Goal: Information Seeking & Learning: Learn about a topic

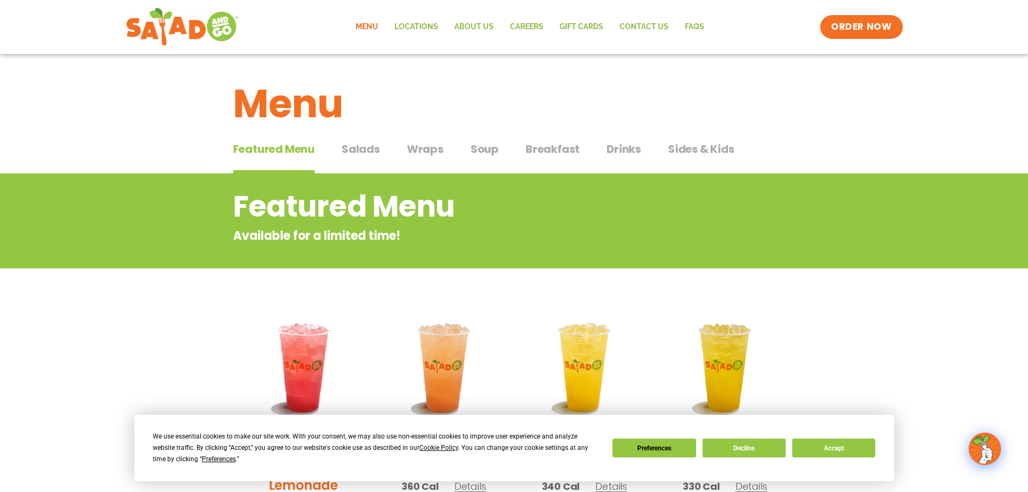
click at [372, 151] on span "Salads" at bounding box center [361, 149] width 38 height 16
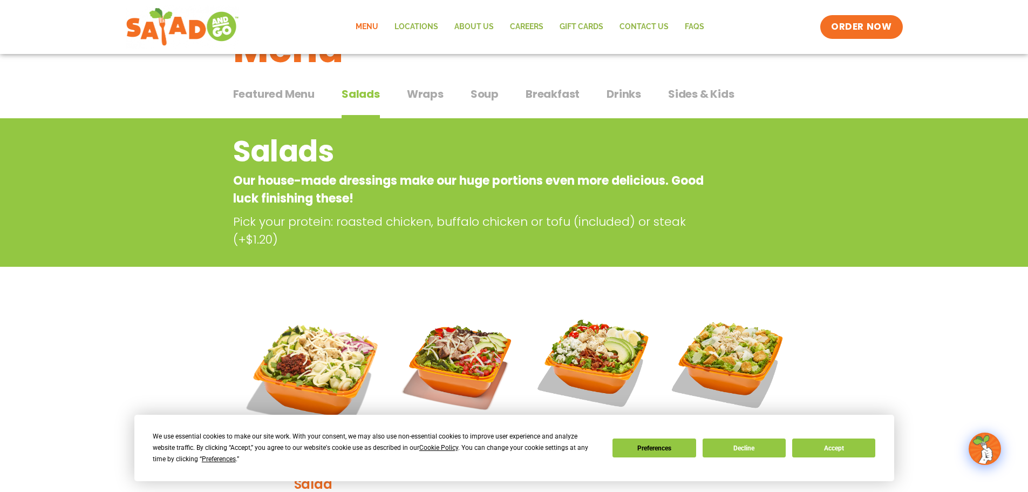
scroll to position [54, 0]
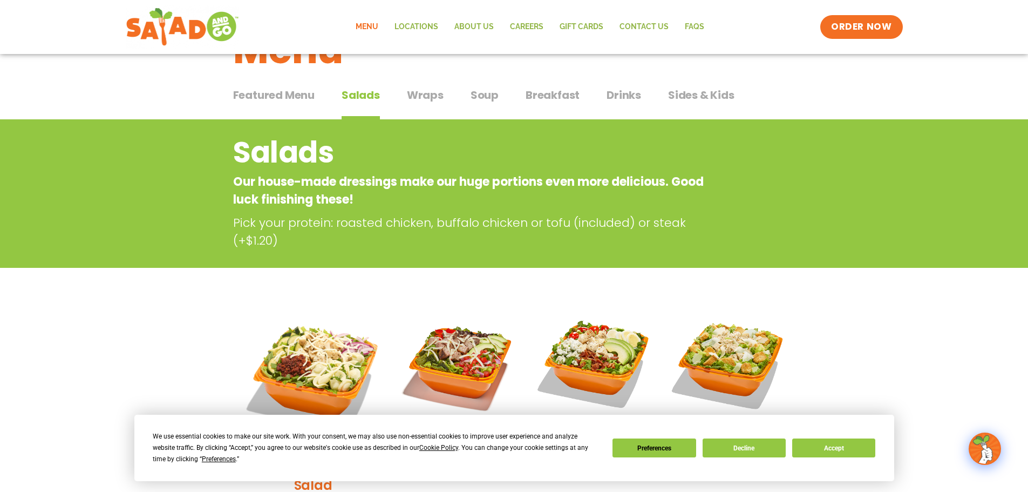
click at [446, 93] on div "Featured Menu Featured Menu Salads Salads Wraps Wraps Soup Soup Breakfast Break…" at bounding box center [514, 101] width 562 height 37
click at [439, 93] on span "Wraps" at bounding box center [425, 95] width 37 height 16
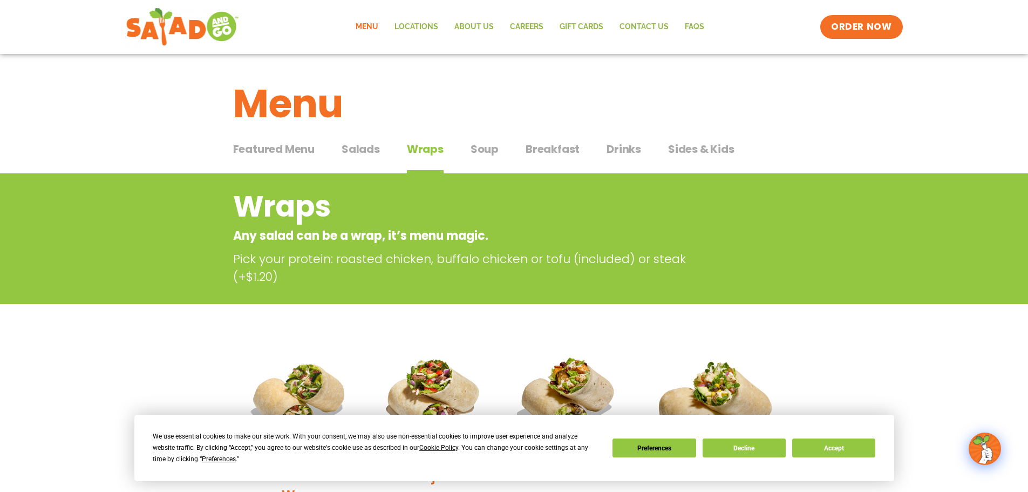
click at [499, 148] on div "Featured Menu Featured Menu Salads Salads Wraps Wraps Soup Soup Breakfast Break…" at bounding box center [514, 155] width 562 height 37
click at [481, 144] on span "Soup" at bounding box center [485, 149] width 28 height 16
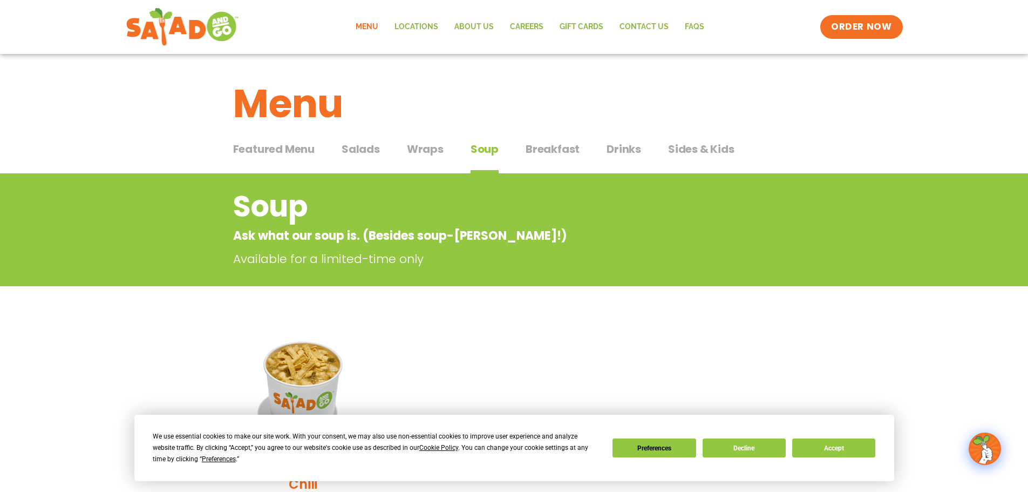
click at [526, 151] on span "Breakfast" at bounding box center [553, 149] width 54 height 16
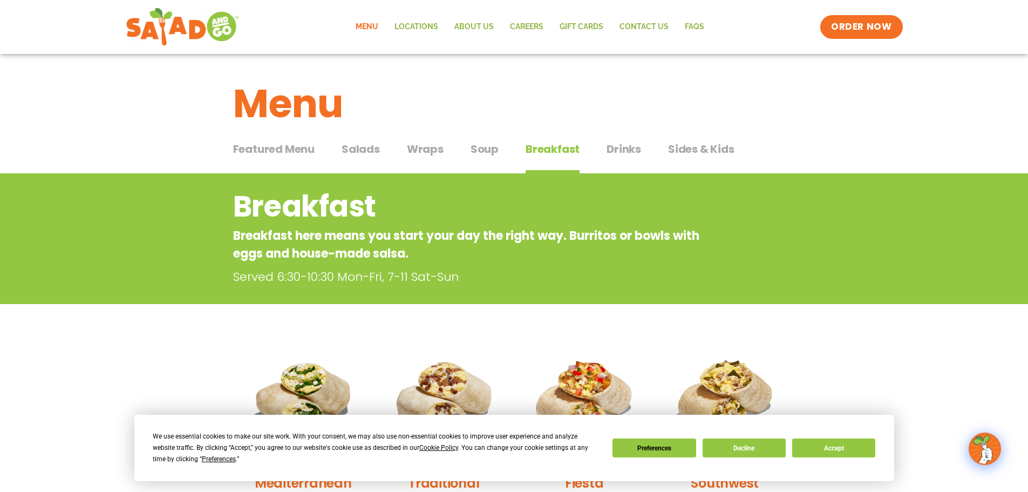
click at [608, 153] on span "Drinks" at bounding box center [623, 149] width 35 height 16
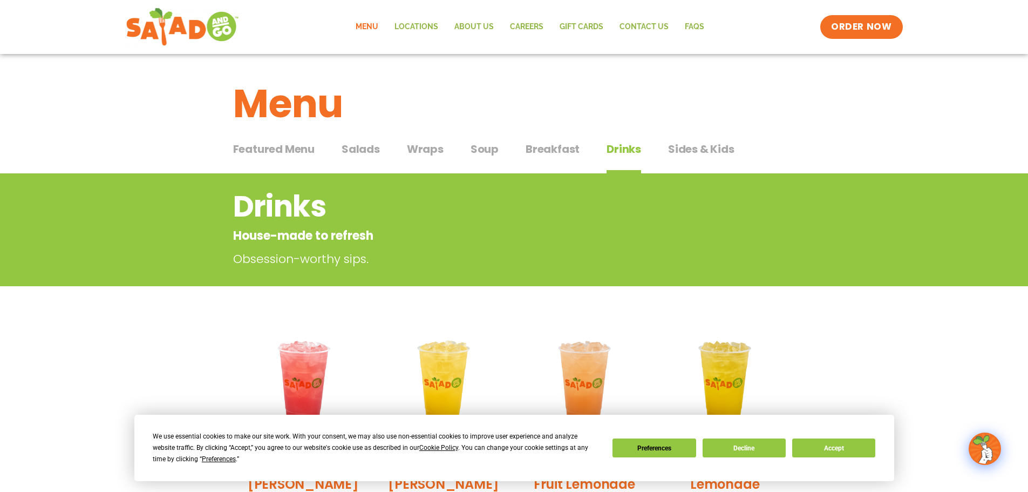
click at [693, 157] on button "Sides & Kids Sides & Kids" at bounding box center [701, 157] width 66 height 33
